Goal: Task Accomplishment & Management: Manage account settings

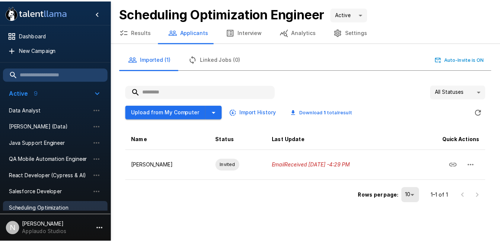
scroll to position [67, 0]
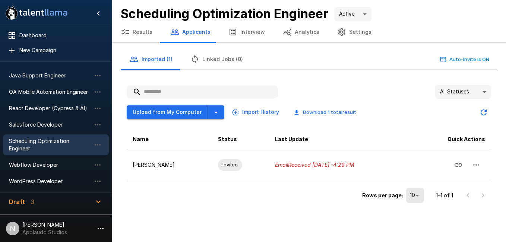
click at [175, 200] on div "Rows per page: 10 ** 1–1 of 1" at bounding box center [309, 192] width 364 height 25
click at [136, 34] on button "Results" at bounding box center [137, 32] width 50 height 21
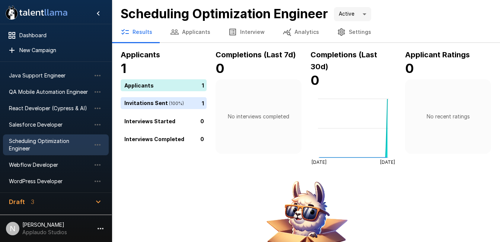
click at [193, 36] on button "Applicants" at bounding box center [190, 32] width 58 height 21
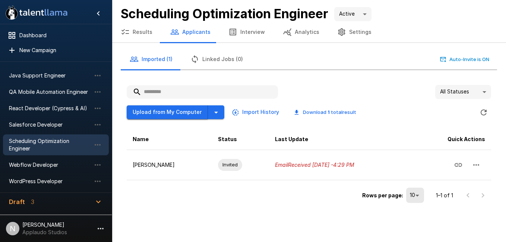
click at [184, 113] on button "Upload from My Computer" at bounding box center [167, 112] width 81 height 14
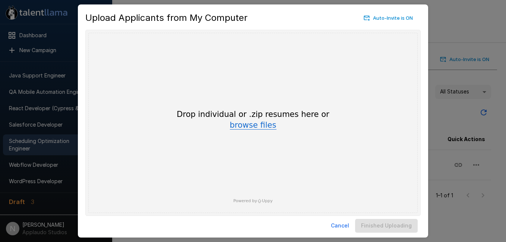
click at [239, 126] on button "browse files" at bounding box center [253, 125] width 47 height 8
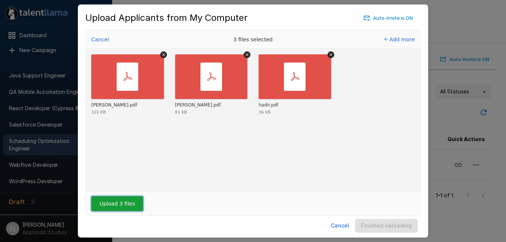
click at [118, 201] on button "Upload 3 files" at bounding box center [117, 203] width 52 height 15
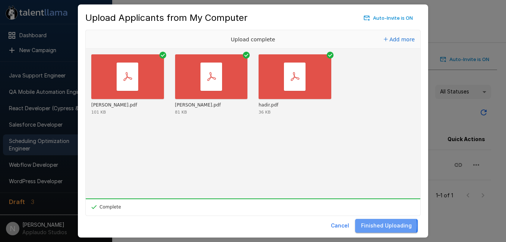
click at [382, 225] on button "Finished Uploading" at bounding box center [386, 226] width 63 height 14
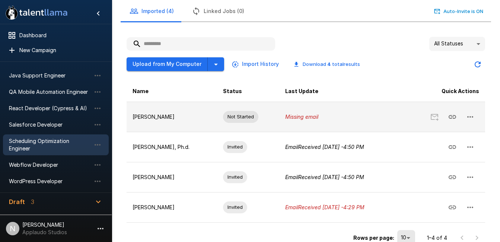
scroll to position [48, 0]
click at [333, 121] on td "Missing email" at bounding box center [339, 116] width 120 height 30
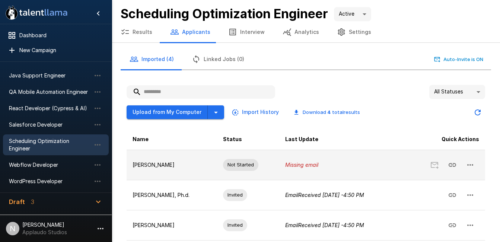
scroll to position [60, 0]
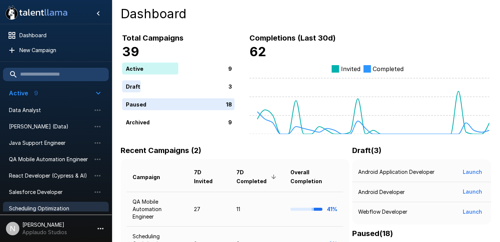
click at [43, 205] on span "Scheduling Optimization Engineer" at bounding box center [50, 212] width 82 height 15
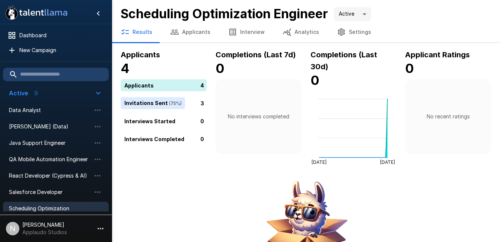
click at [188, 33] on button "Applicants" at bounding box center [190, 32] width 58 height 21
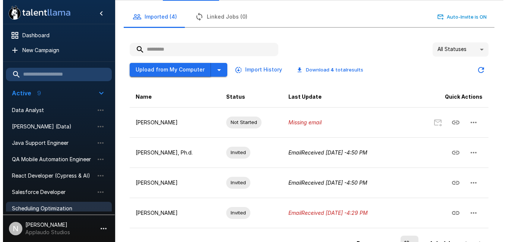
scroll to position [44, 0]
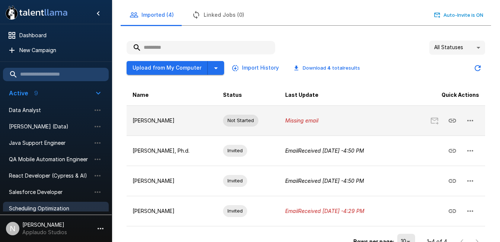
click at [474, 123] on icon "button" at bounding box center [470, 120] width 9 height 9
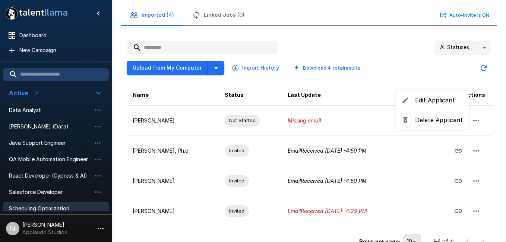
click at [441, 119] on span "Delete Applicant" at bounding box center [439, 119] width 48 height 9
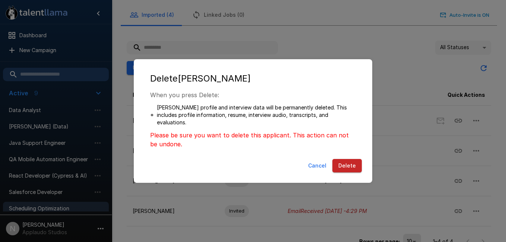
click at [357, 168] on button "Delete" at bounding box center [346, 166] width 29 height 14
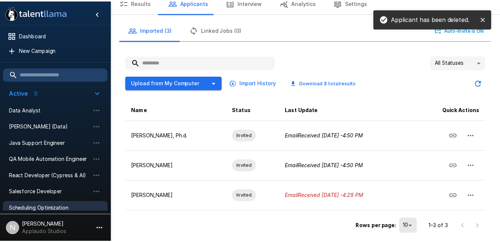
scroll to position [29, 0]
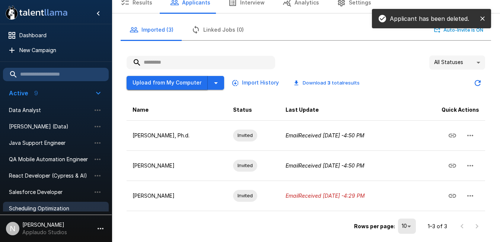
click at [184, 76] on button "Upload from My Computer" at bounding box center [167, 83] width 81 height 14
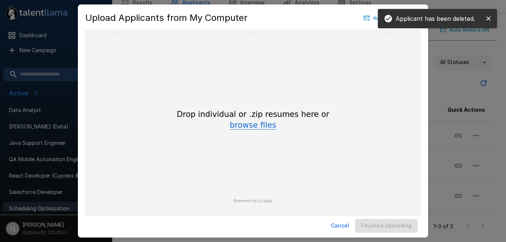
click at [254, 128] on button "browse files" at bounding box center [253, 125] width 47 height 8
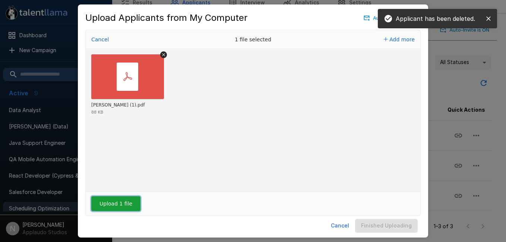
click at [131, 205] on button "Upload 1 file" at bounding box center [115, 203] width 49 height 15
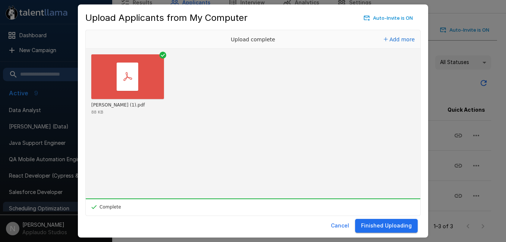
click at [400, 228] on button "Finished Uploading" at bounding box center [386, 226] width 63 height 14
